Goal: Information Seeking & Learning: Learn about a topic

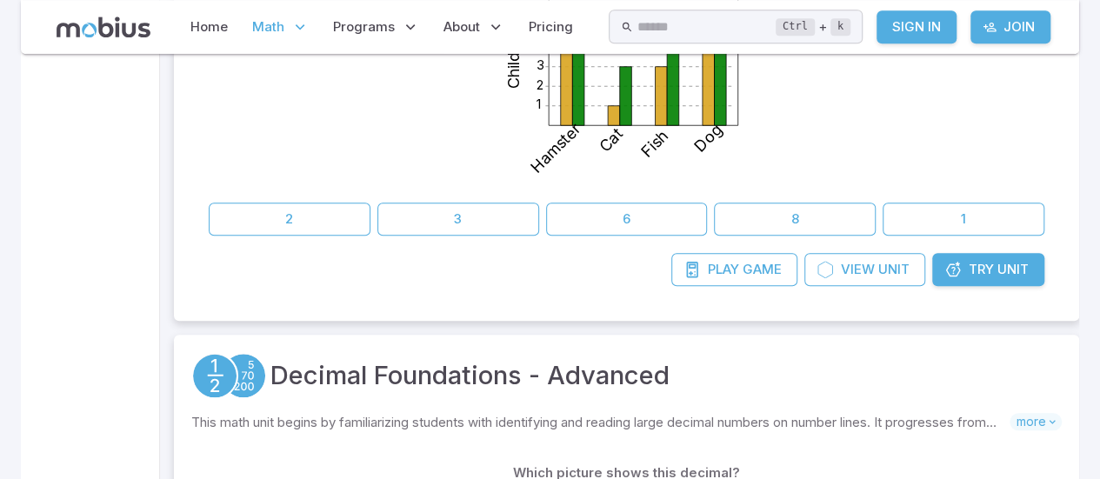
scroll to position [291, 0]
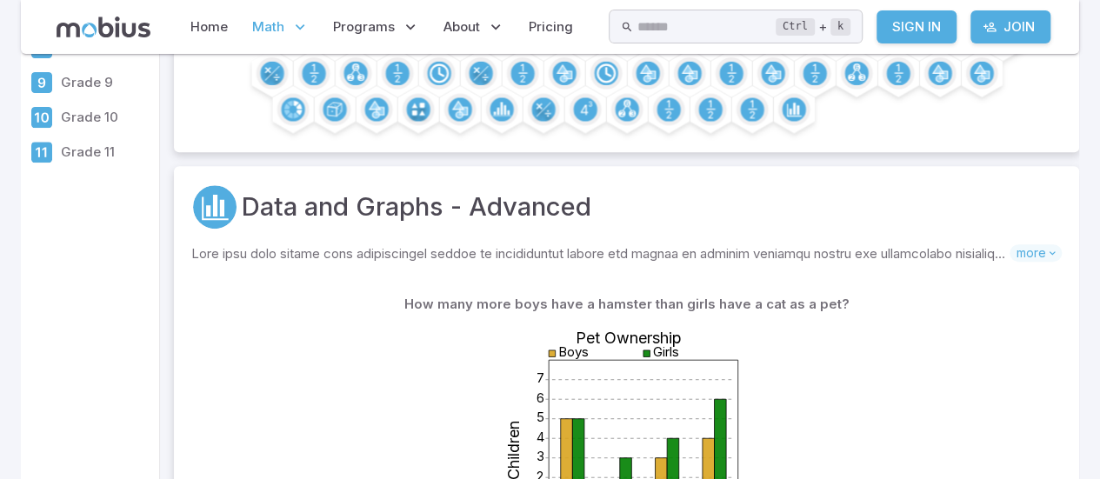
drag, startPoint x: 1099, startPoint y: 20, endPoint x: 1106, endPoint y: 30, distance: 11.8
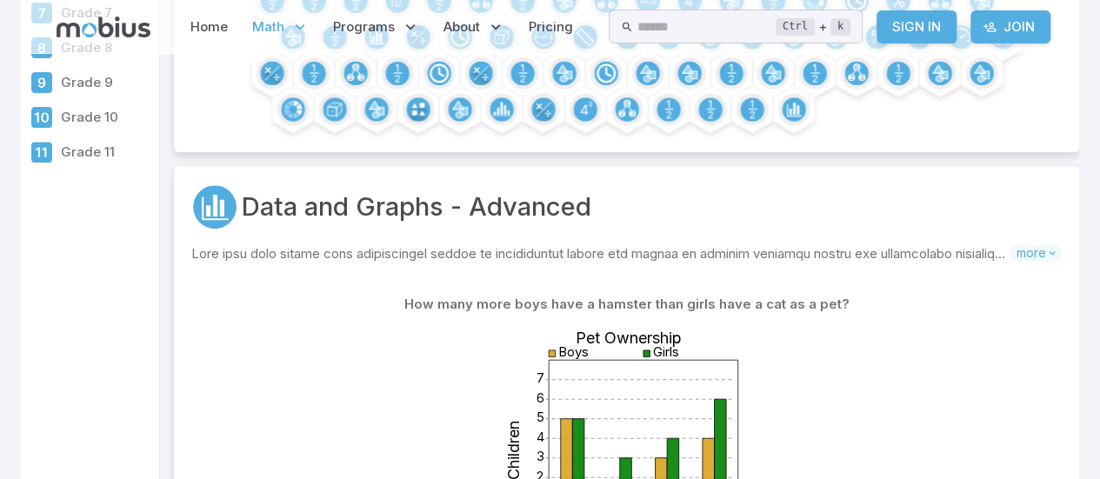
scroll to position [0, 0]
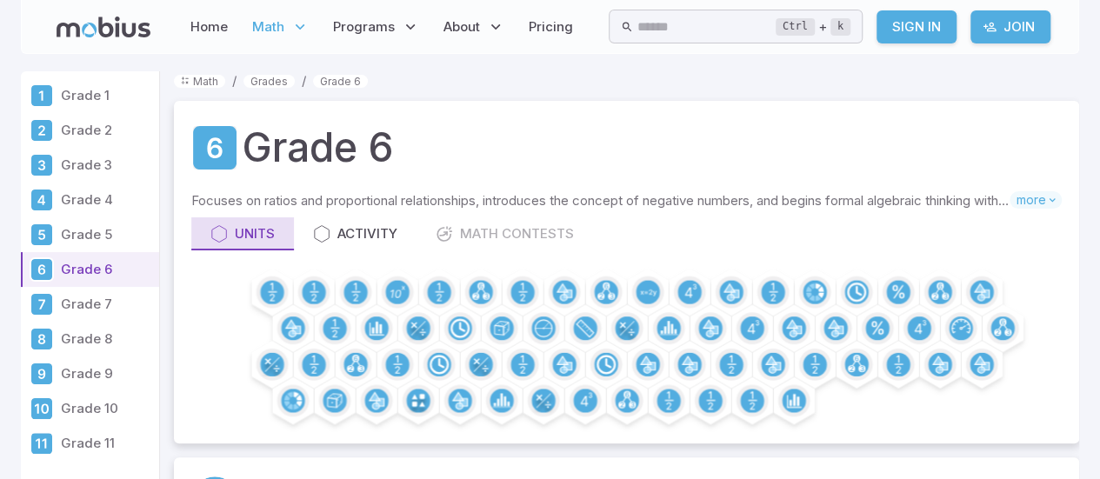
click at [264, 229] on div "Units" at bounding box center [242, 233] width 64 height 19
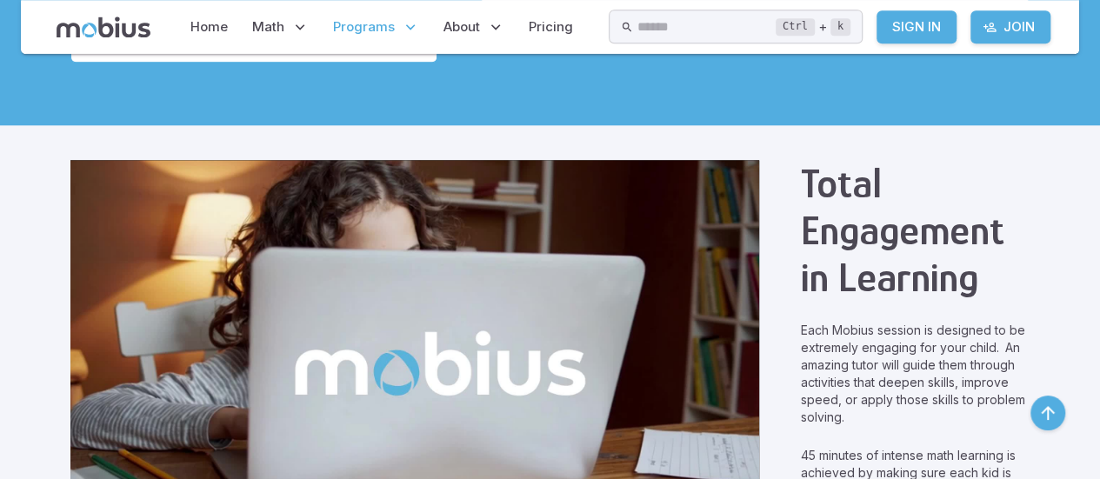
scroll to position [944, 0]
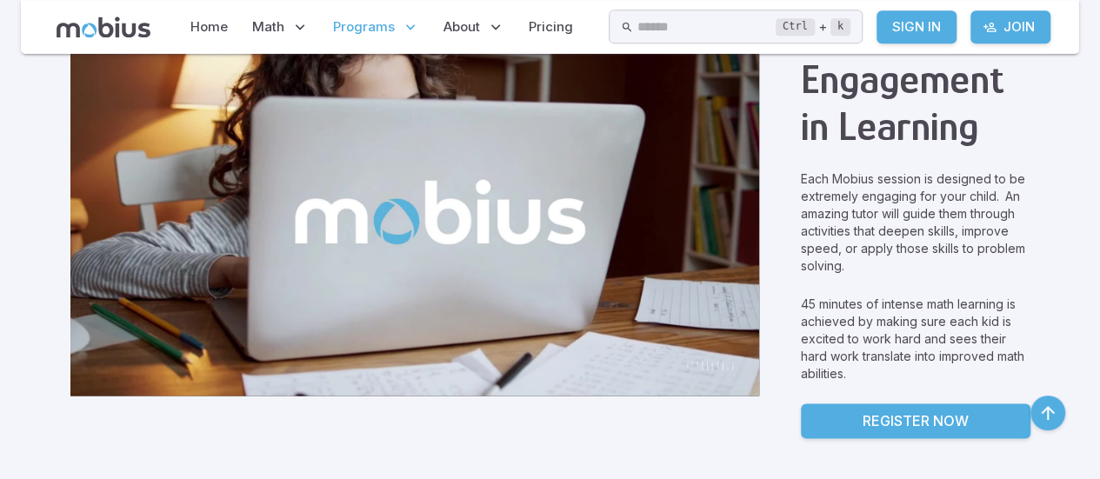
scroll to position [1145, 0]
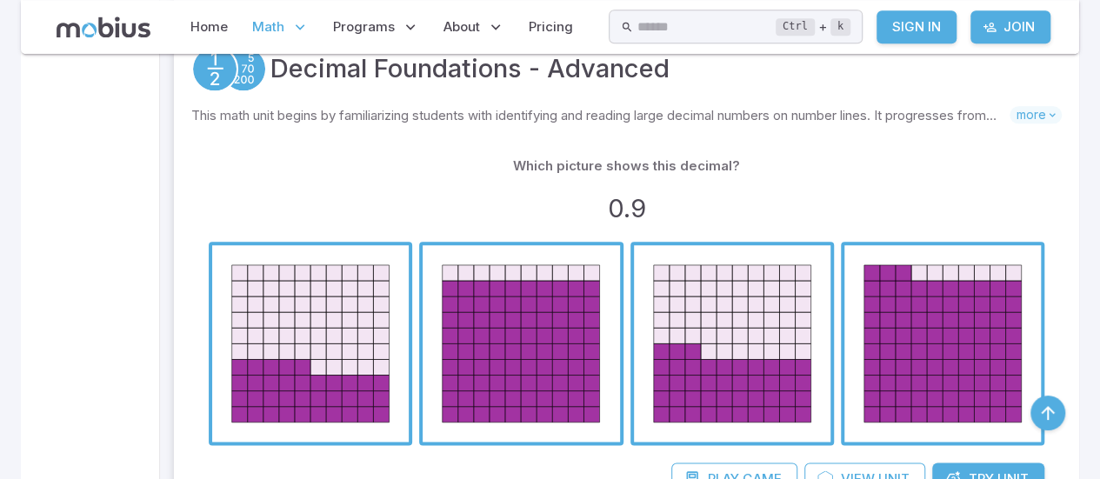
scroll to position [998, 0]
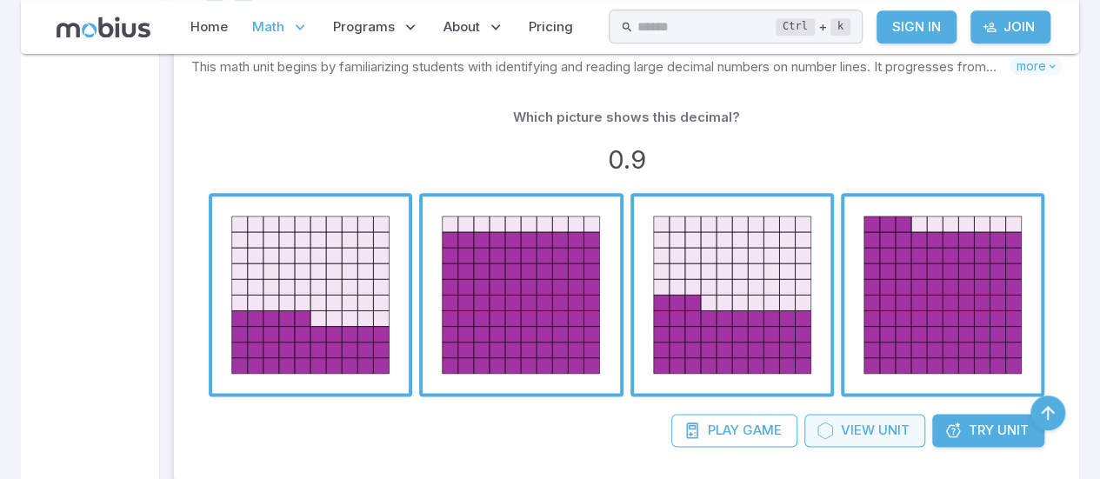
click at [822, 422] on icon at bounding box center [824, 430] width 17 height 17
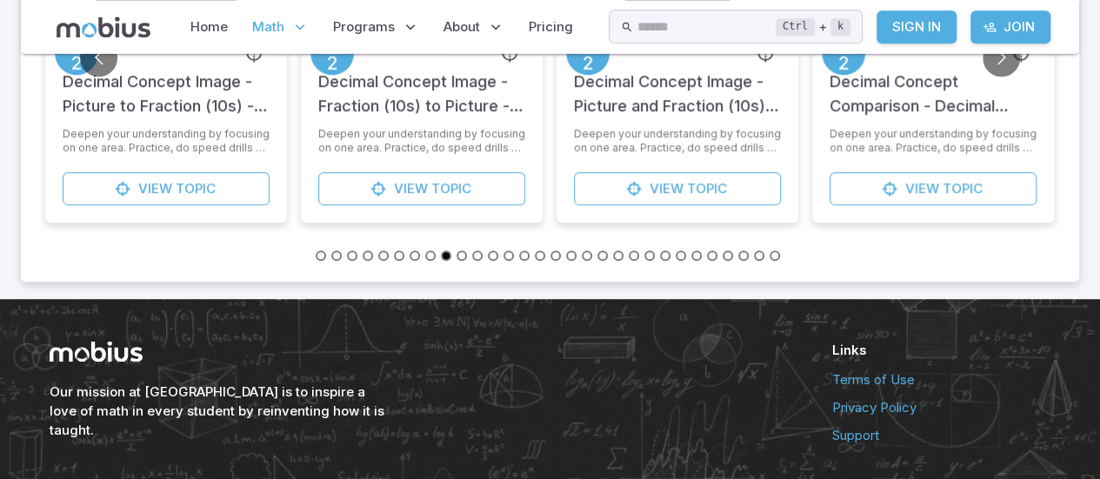
scroll to position [979, 0]
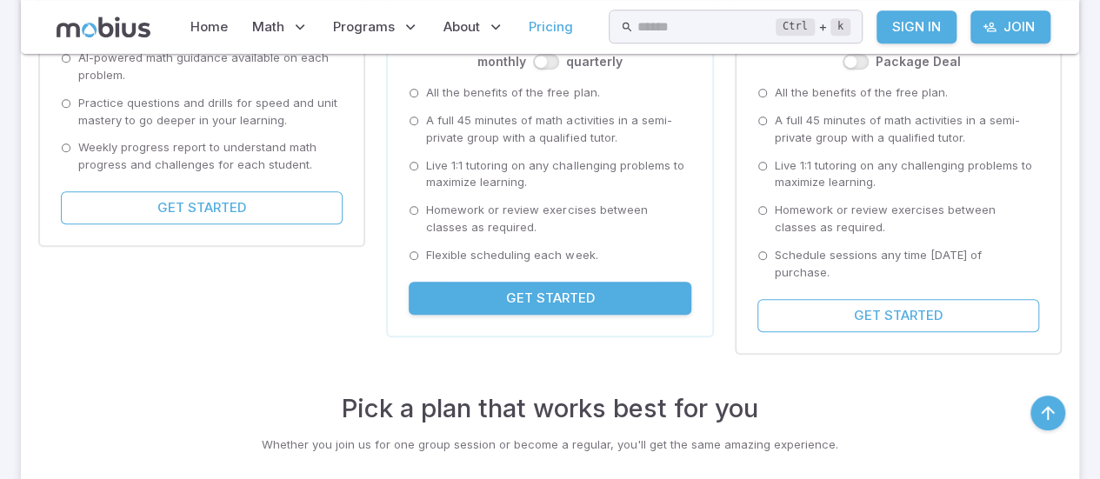
scroll to position [489, 0]
